Goal: Check status: Check status

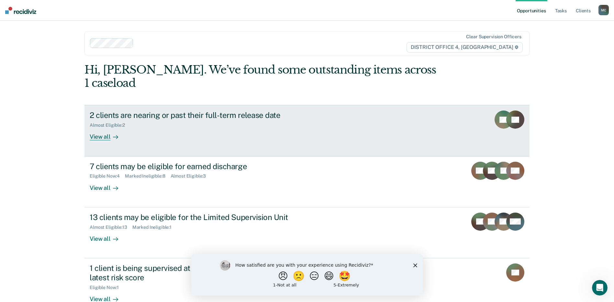
click at [101, 128] on div "View all" at bounding box center [108, 134] width 36 height 13
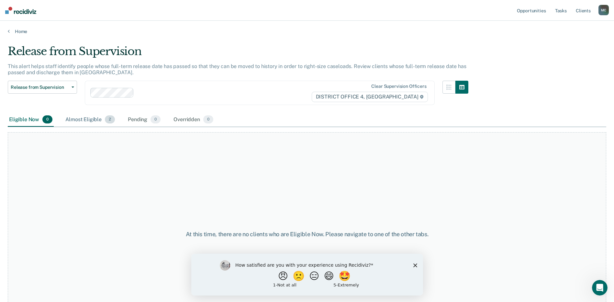
click at [88, 120] on div "Almost Eligible 2" at bounding box center [90, 120] width 52 height 14
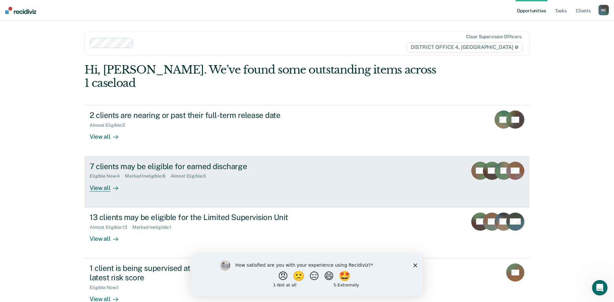
click at [262, 171] on div "7 clients may be eligible for earned discharge Eligible Now : 4 Marked Ineligib…" at bounding box center [211, 177] width 243 height 30
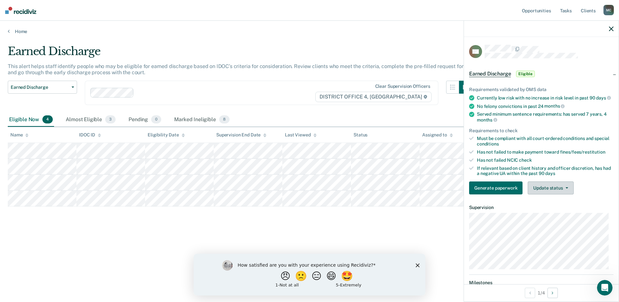
click at [568, 193] on button "Update status" at bounding box center [551, 187] width 46 height 13
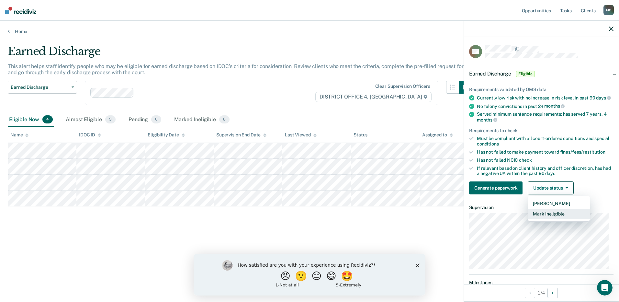
click at [560, 219] on button "Mark Ineligible" at bounding box center [559, 213] width 62 height 10
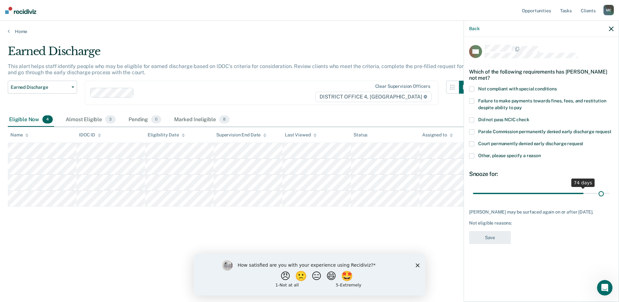
drag, startPoint x: 519, startPoint y: 186, endPoint x: 603, endPoint y: 179, distance: 84.5
type input "87"
click at [603, 187] on input "range" at bounding box center [541, 192] width 137 height 11
